Goal: Find specific page/section: Find specific page/section

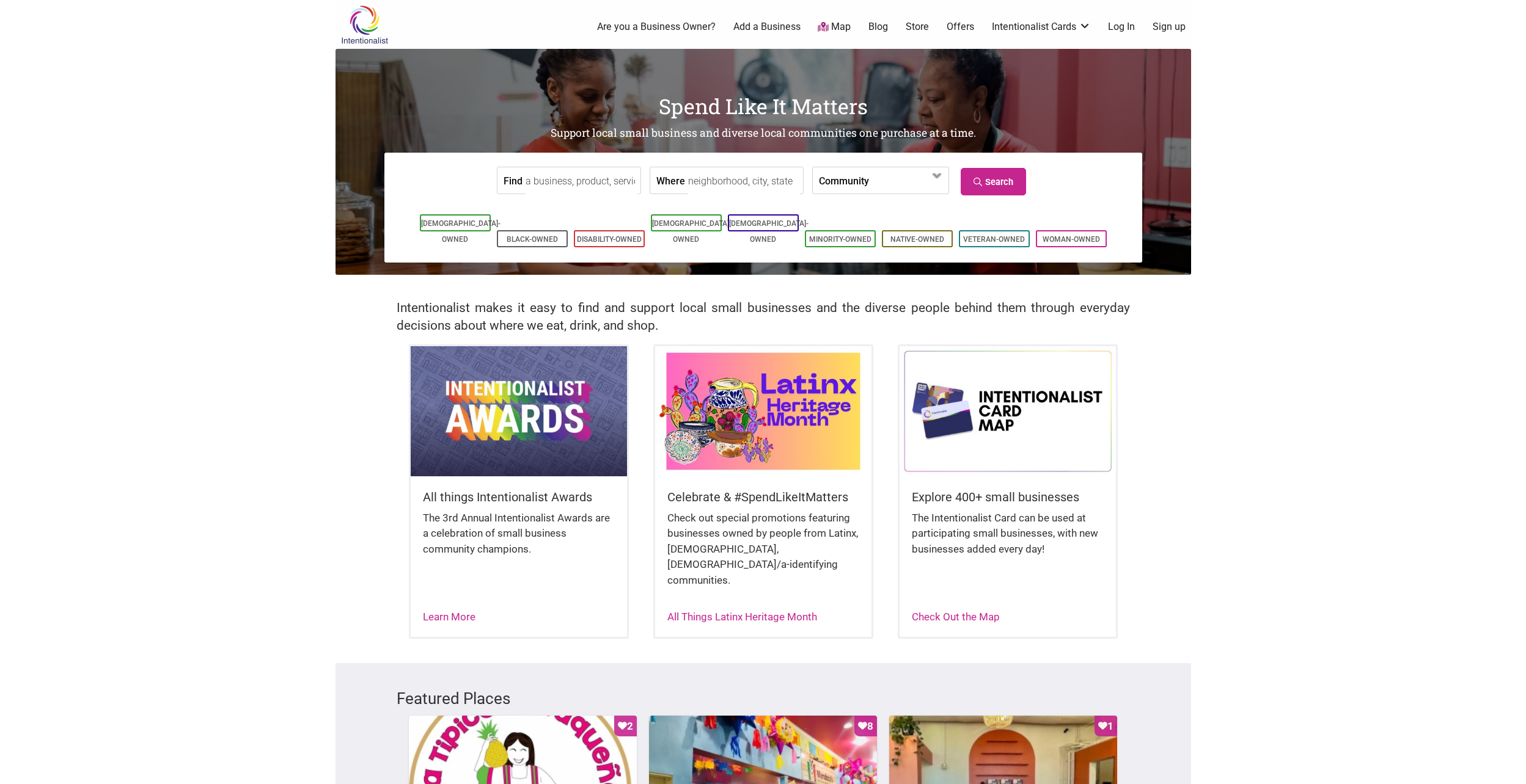
click at [135, 600] on body "× Menu 0 Are you a Business Owner? Add a Business Map Blog Store Offers Intenti…" at bounding box center [763, 392] width 1526 height 784
click at [595, 184] on input "Find" at bounding box center [581, 181] width 112 height 28
click at [575, 187] on input "Find" at bounding box center [581, 181] width 112 height 28
click at [567, 209] on div "Trophy Cupcakes - [GEOGRAPHIC_DATA]" at bounding box center [623, 218] width 192 height 42
type input "Trophy Cupcakes - [GEOGRAPHIC_DATA]"
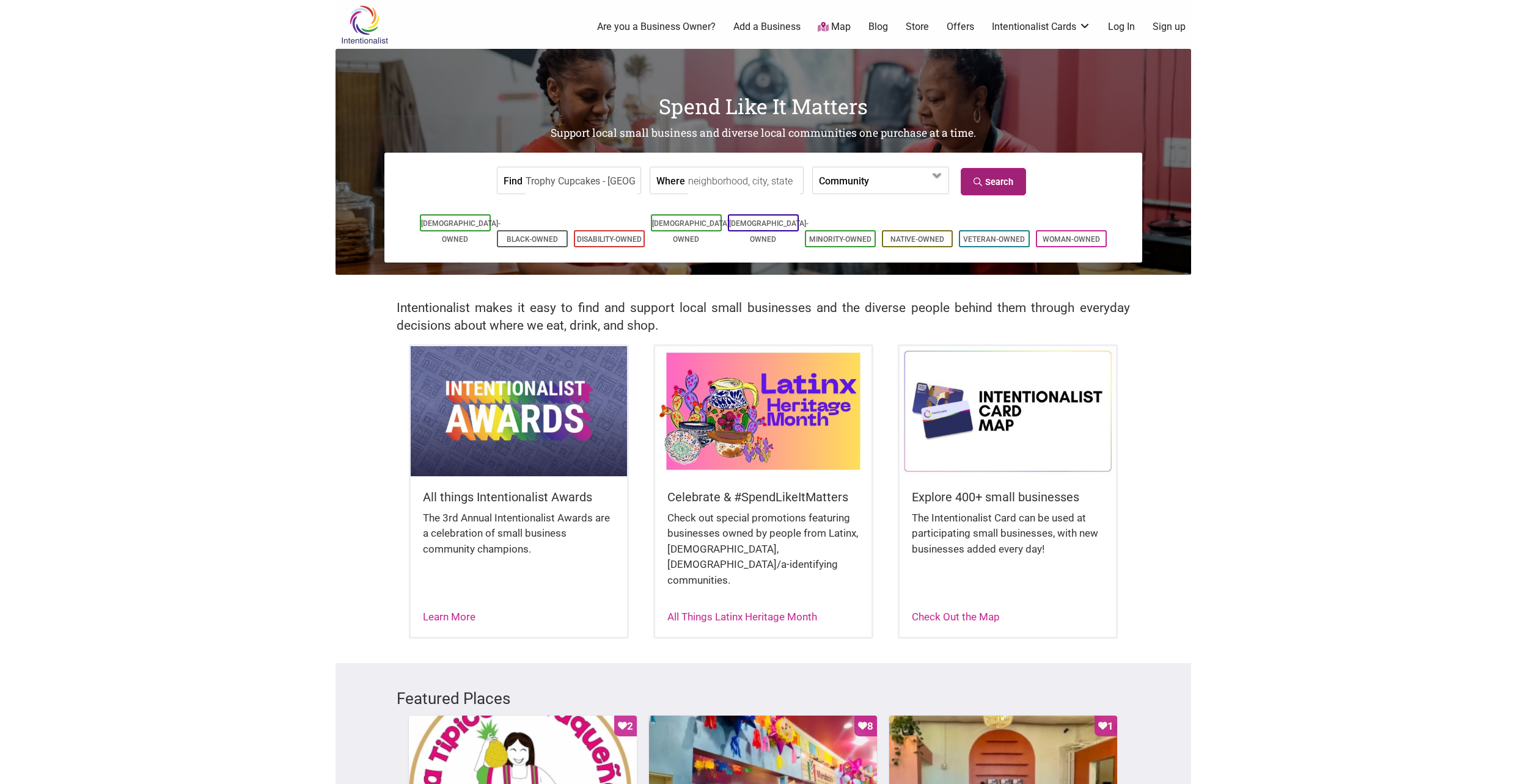
click at [1005, 178] on link "Search" at bounding box center [993, 181] width 66 height 28
